Goal: Use online tool/utility: Utilize a website feature to perform a specific function

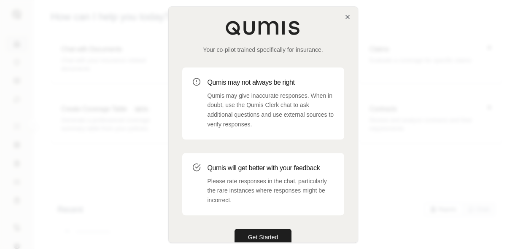
click at [269, 227] on div "Your co-pilot trained specifically for insurance. Qumis may not always be right…" at bounding box center [263, 133] width 189 height 252
click at [270, 233] on button "Get Started" at bounding box center [262, 237] width 57 height 17
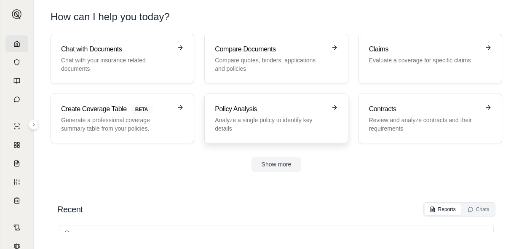
click at [269, 122] on p "Analyze a single policy to identify key details" at bounding box center [270, 124] width 111 height 17
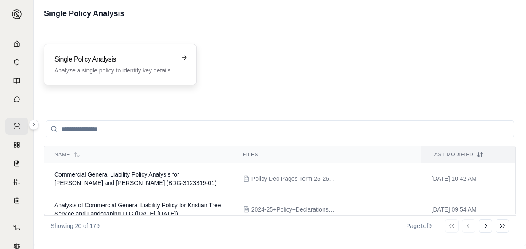
click at [83, 51] on div "Single Policy Analysis Analyze a single policy to identify key details" at bounding box center [120, 64] width 153 height 41
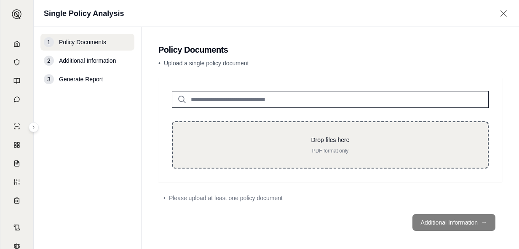
click at [301, 160] on div "Drop files here PDF format only" at bounding box center [330, 144] width 317 height 47
